Goal: Navigation & Orientation: Find specific page/section

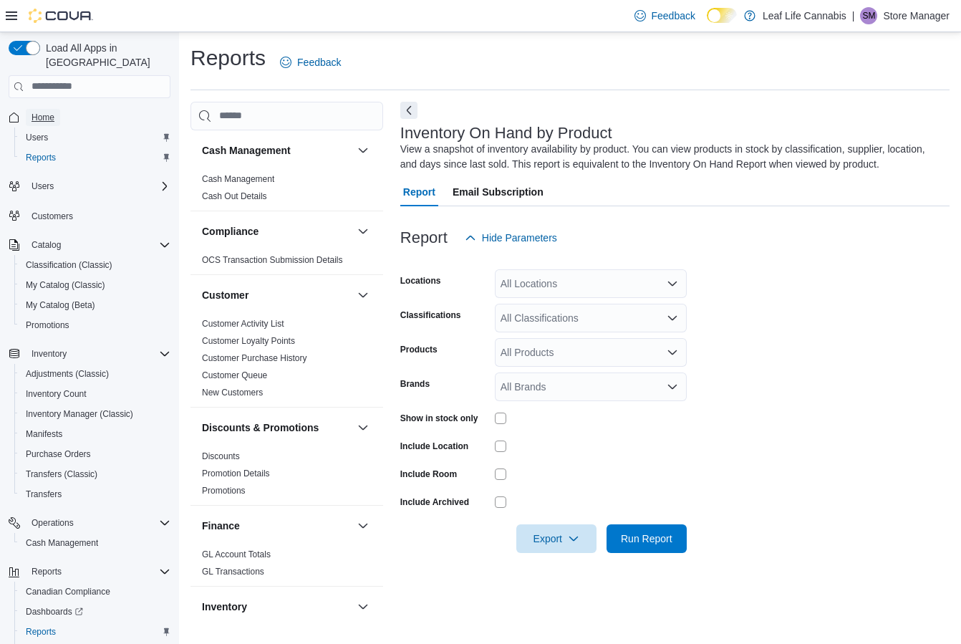
click at [49, 112] on span "Home" at bounding box center [43, 117] width 23 height 11
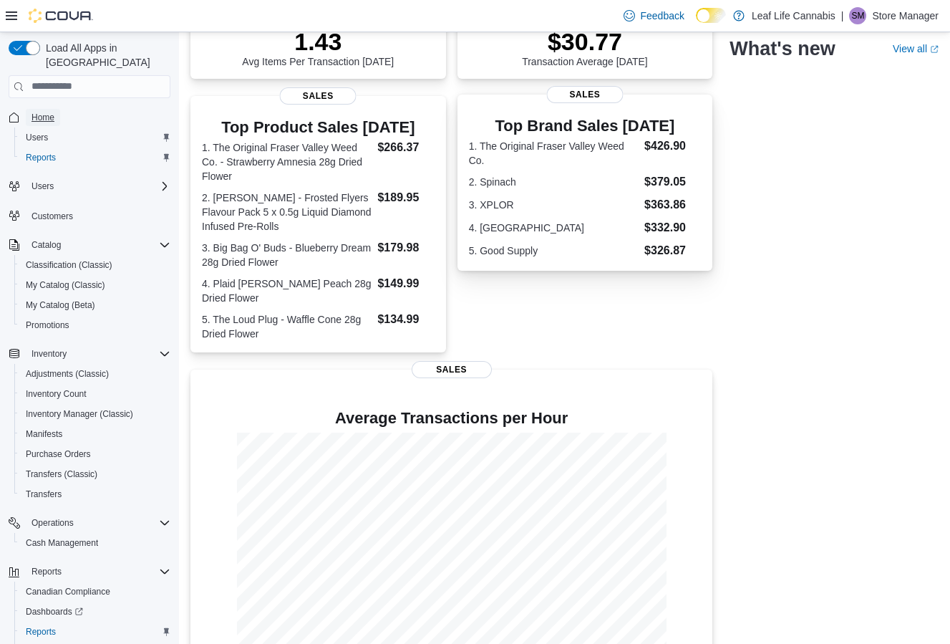
scroll to position [261, 0]
